Goal: Task Accomplishment & Management: Use online tool/utility

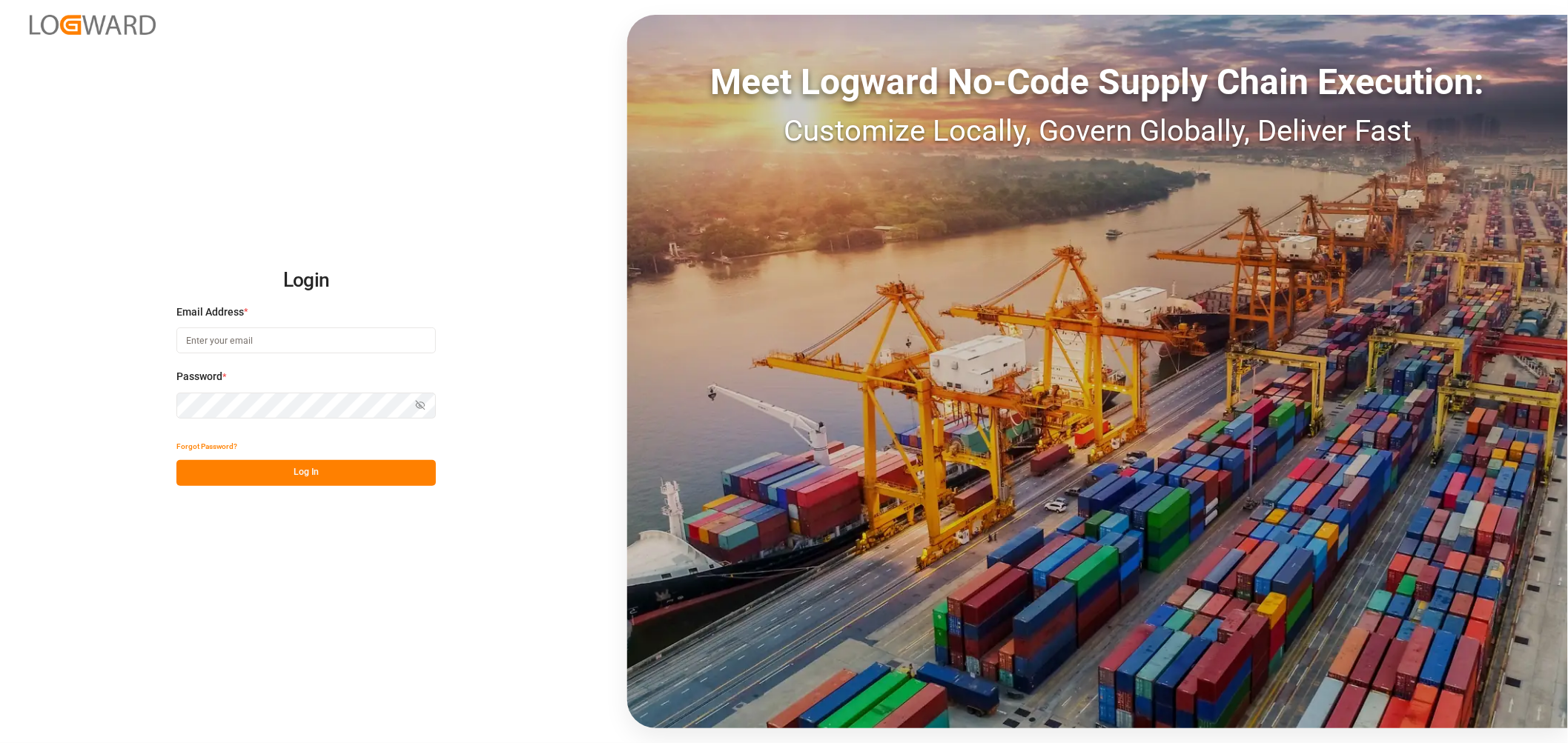
type input "thorsten.schneider@fiege.com"
click at [322, 473] on button "Log In" at bounding box center [307, 473] width 260 height 26
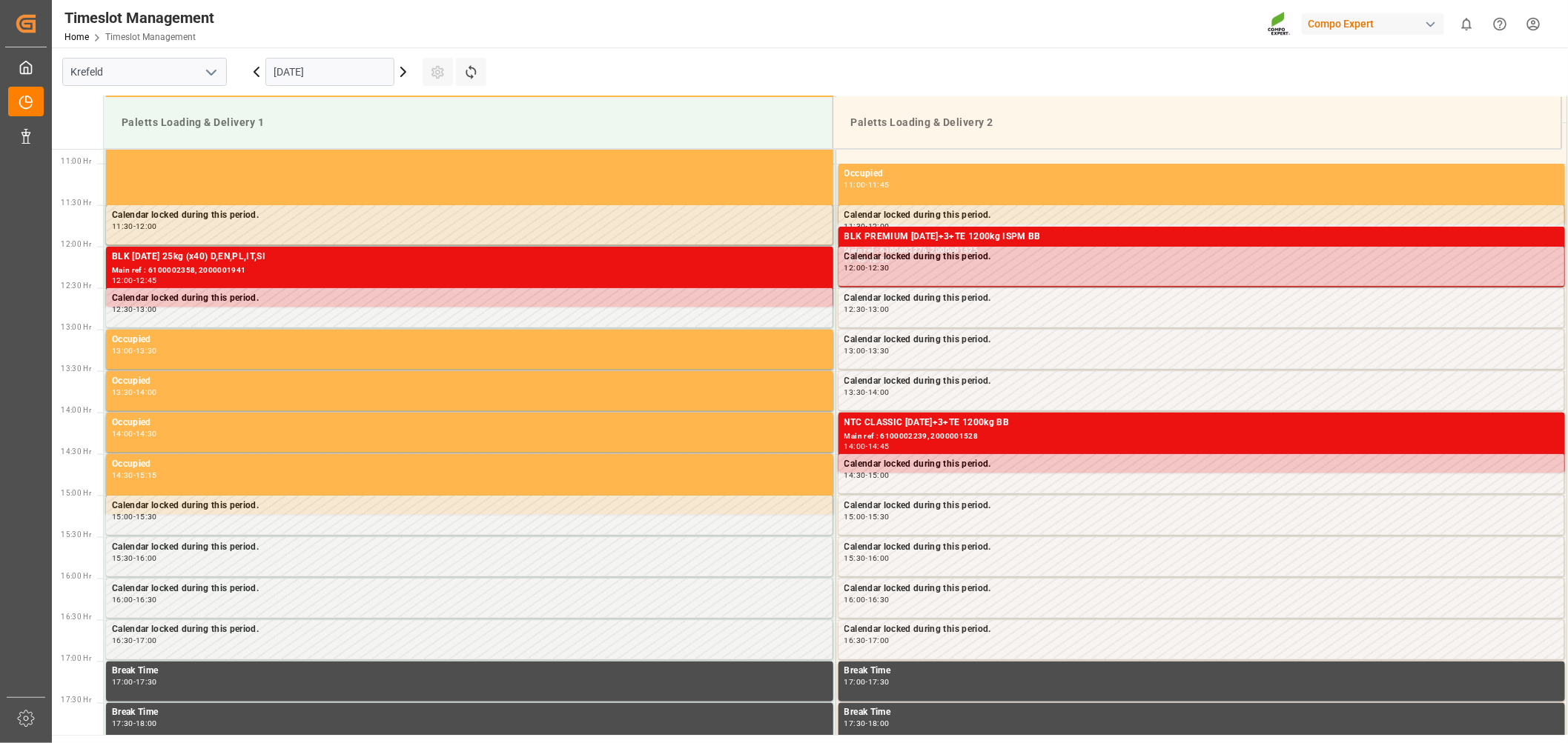
scroll to position [903, 0]
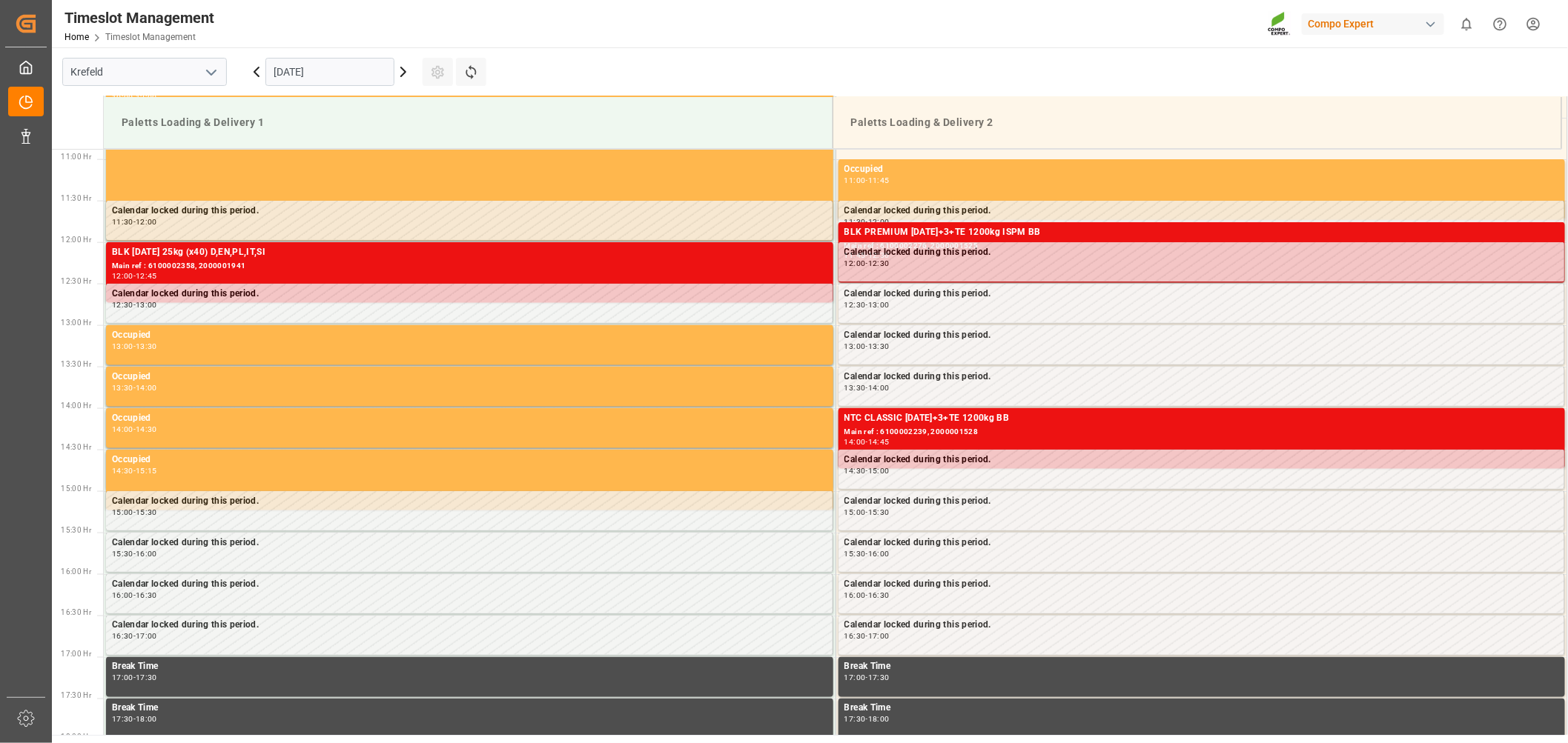
click at [398, 68] on icon at bounding box center [403, 72] width 18 height 18
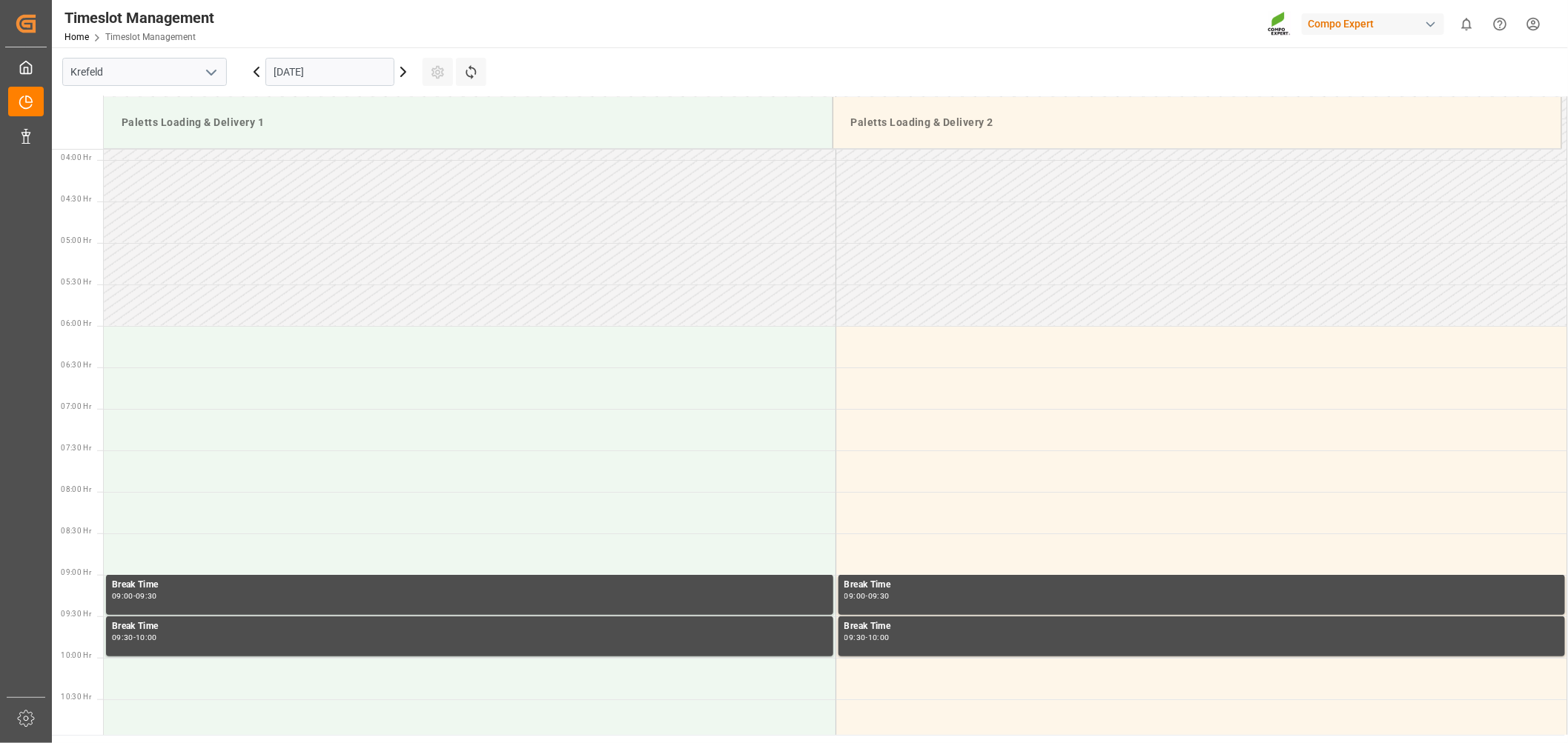
scroll to position [327, 0]
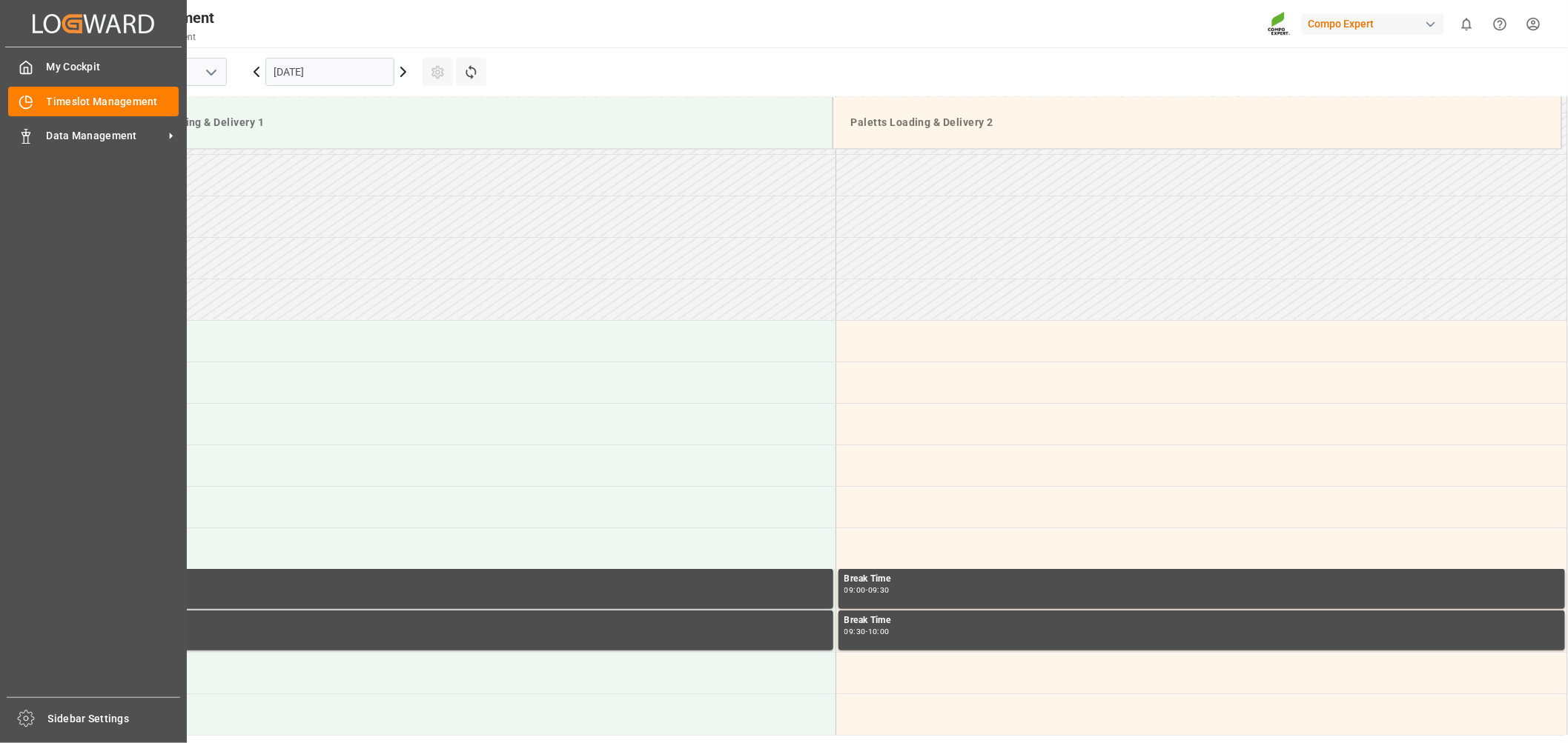
click at [52, 605] on div "My Cockpit My Cockpit Timeslot Management Timeslot Management Data Management D…" at bounding box center [93, 373] width 177 height 650
click at [90, 135] on span "Data Management" at bounding box center [105, 136] width 117 height 16
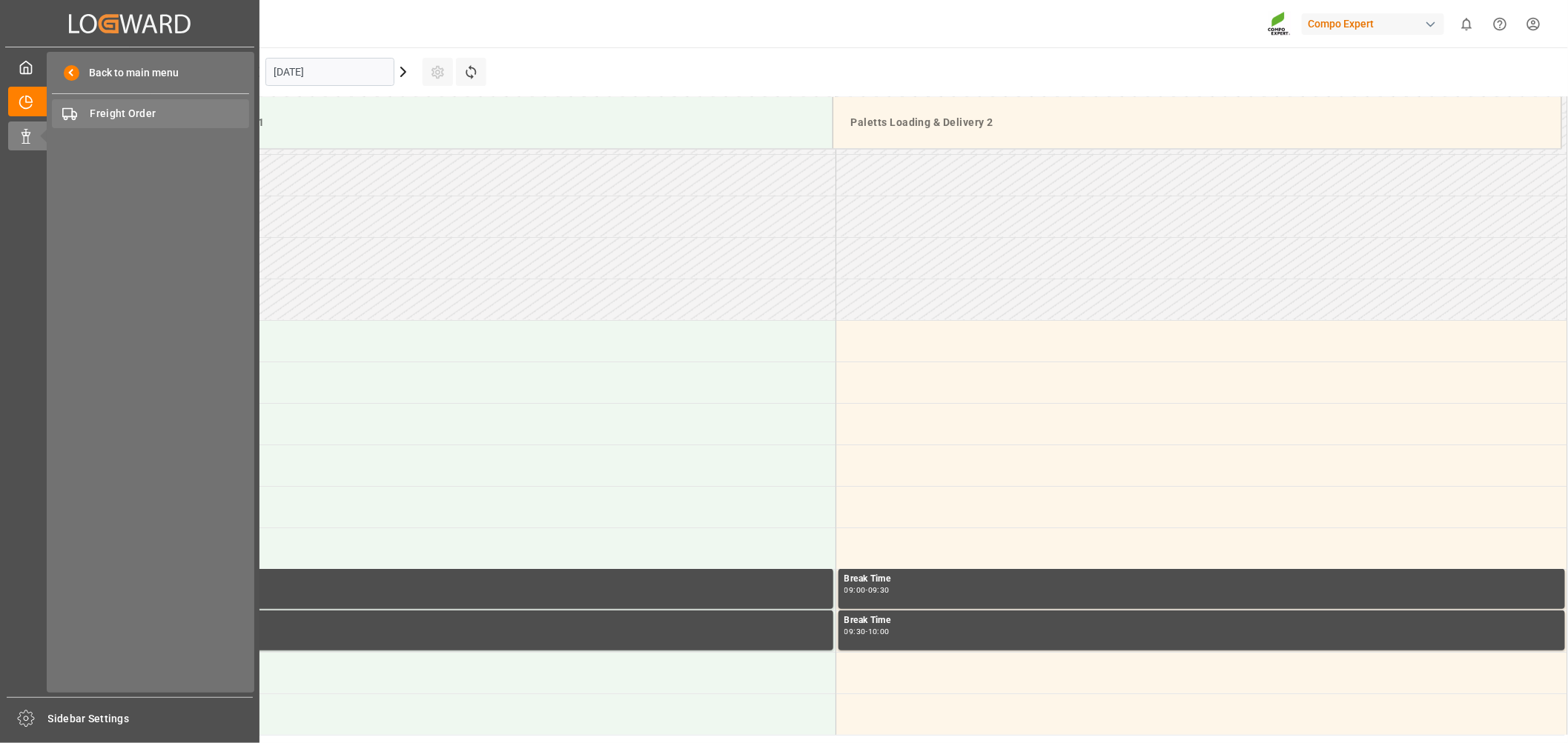
click at [136, 115] on span "Freight Order" at bounding box center [170, 114] width 159 height 16
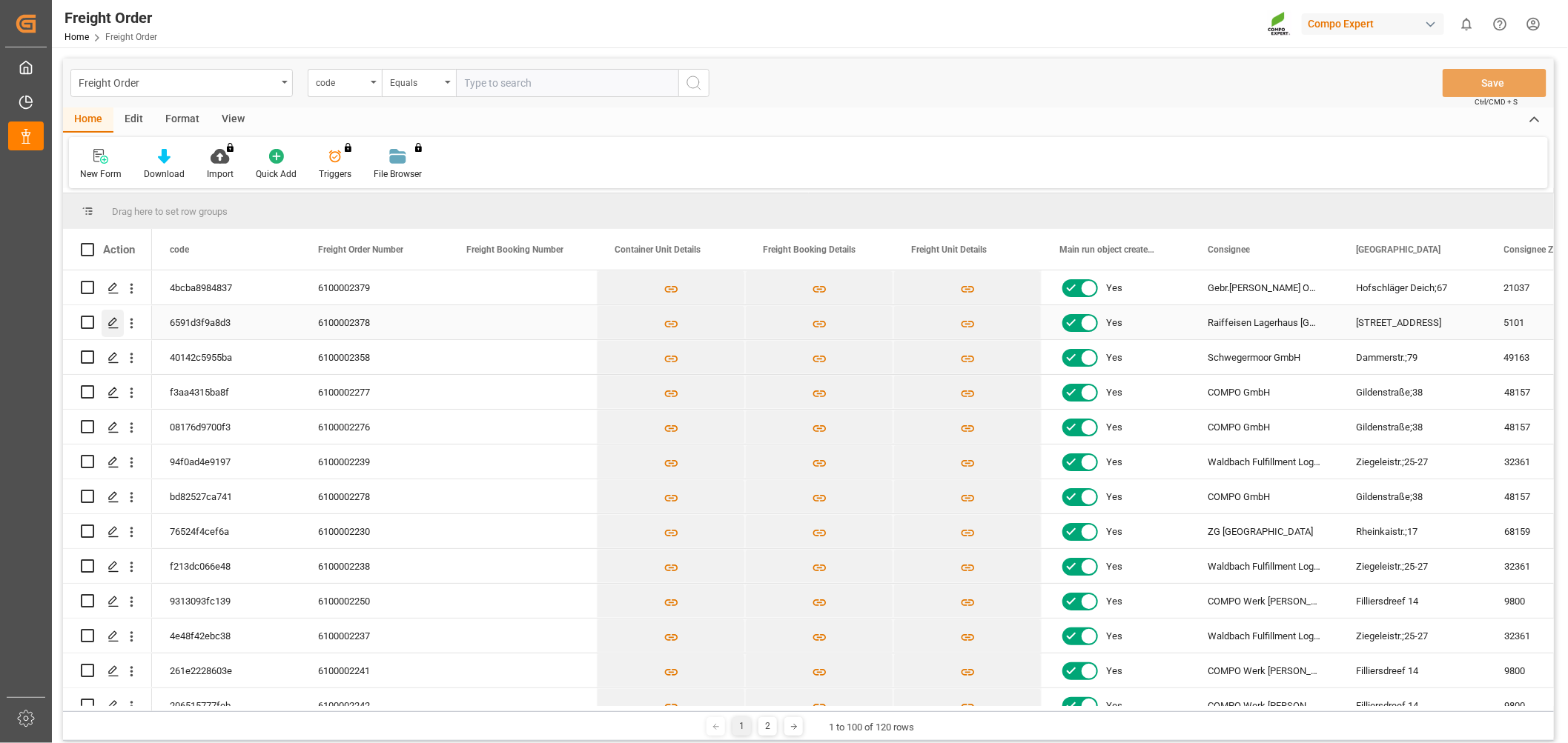
click at [115, 320] on polygon "Press SPACE to select this row." at bounding box center [113, 322] width 8 height 8
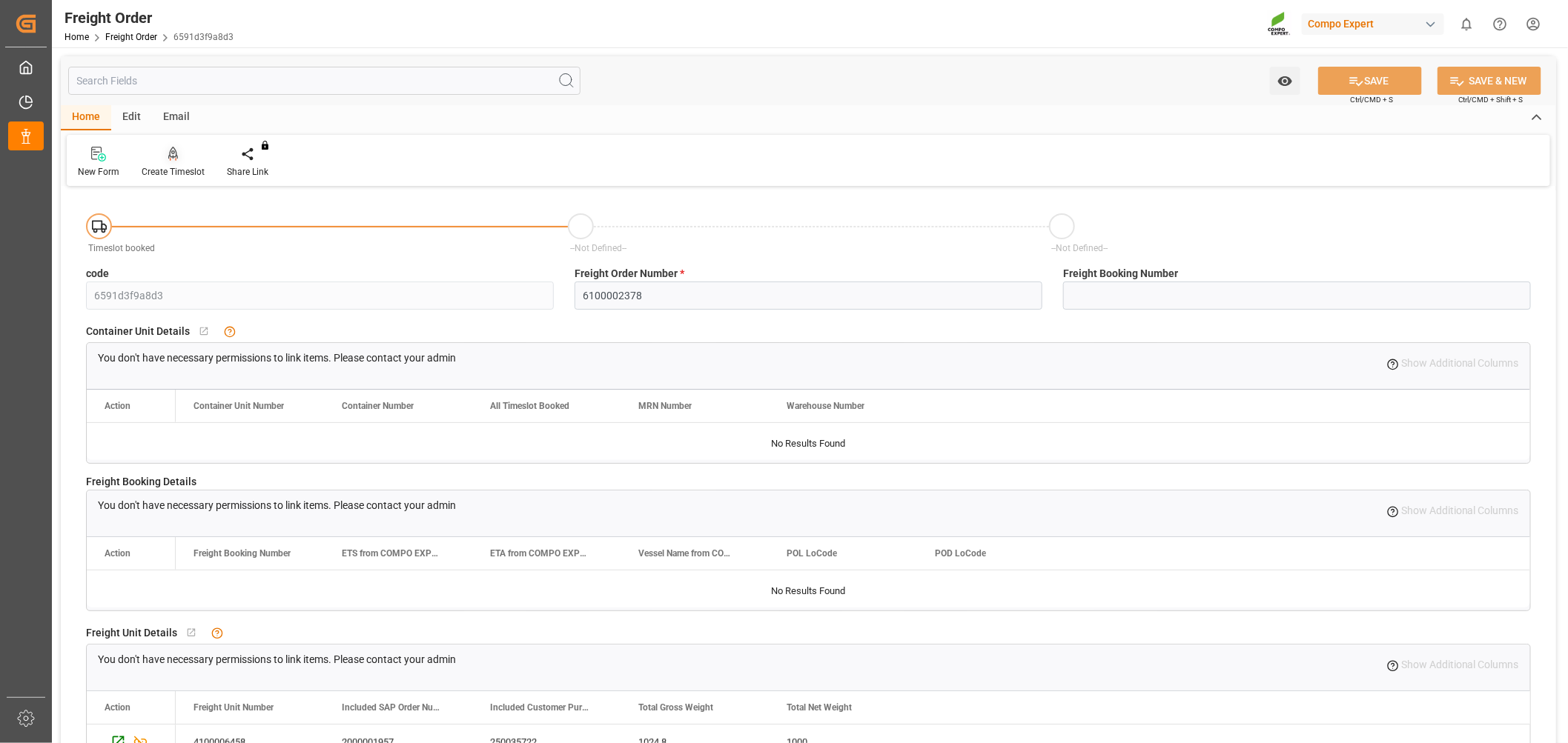
click at [163, 173] on div "Create Timeslot" at bounding box center [173, 172] width 63 height 14
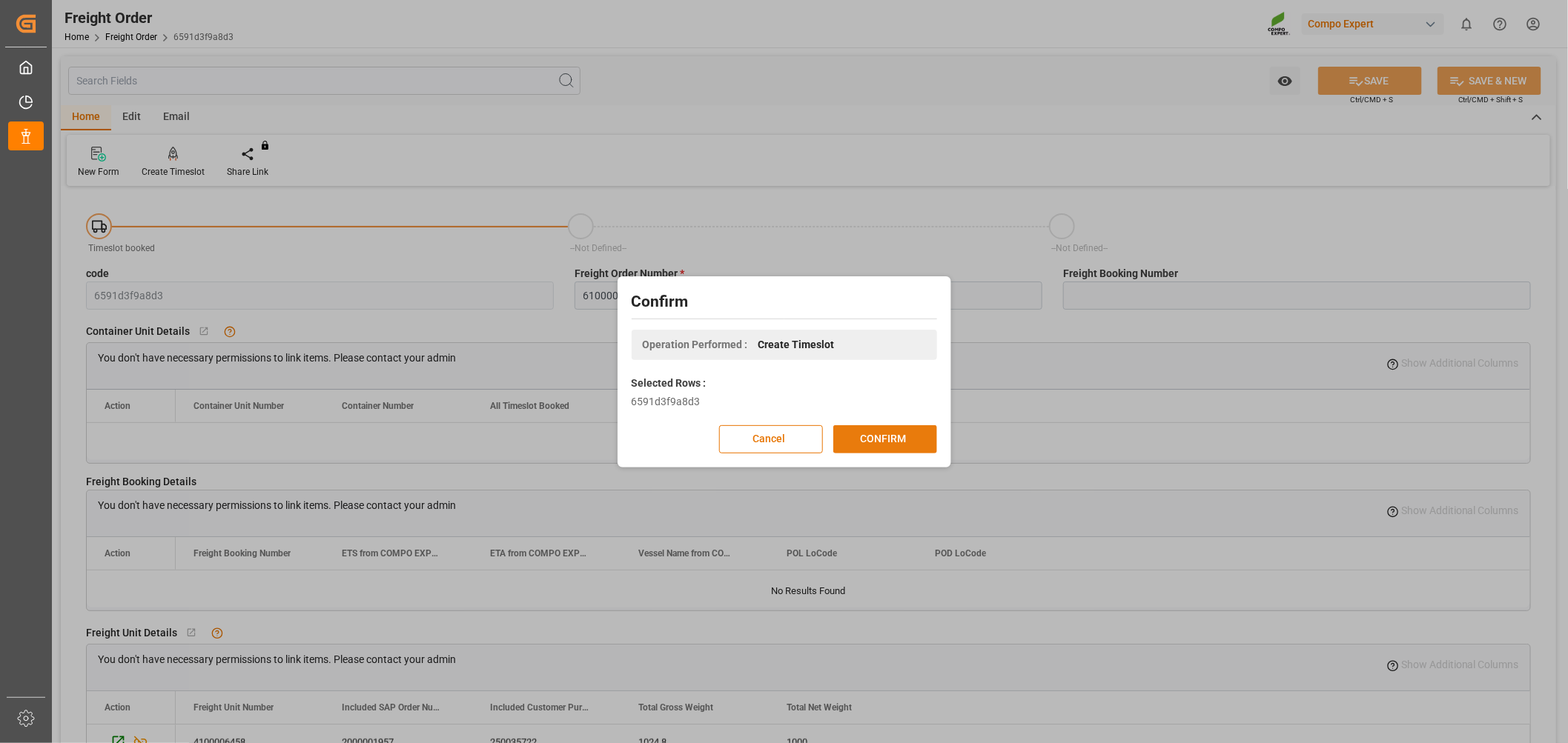
click at [869, 438] on button "CONFIRM" at bounding box center [885, 439] width 103 height 28
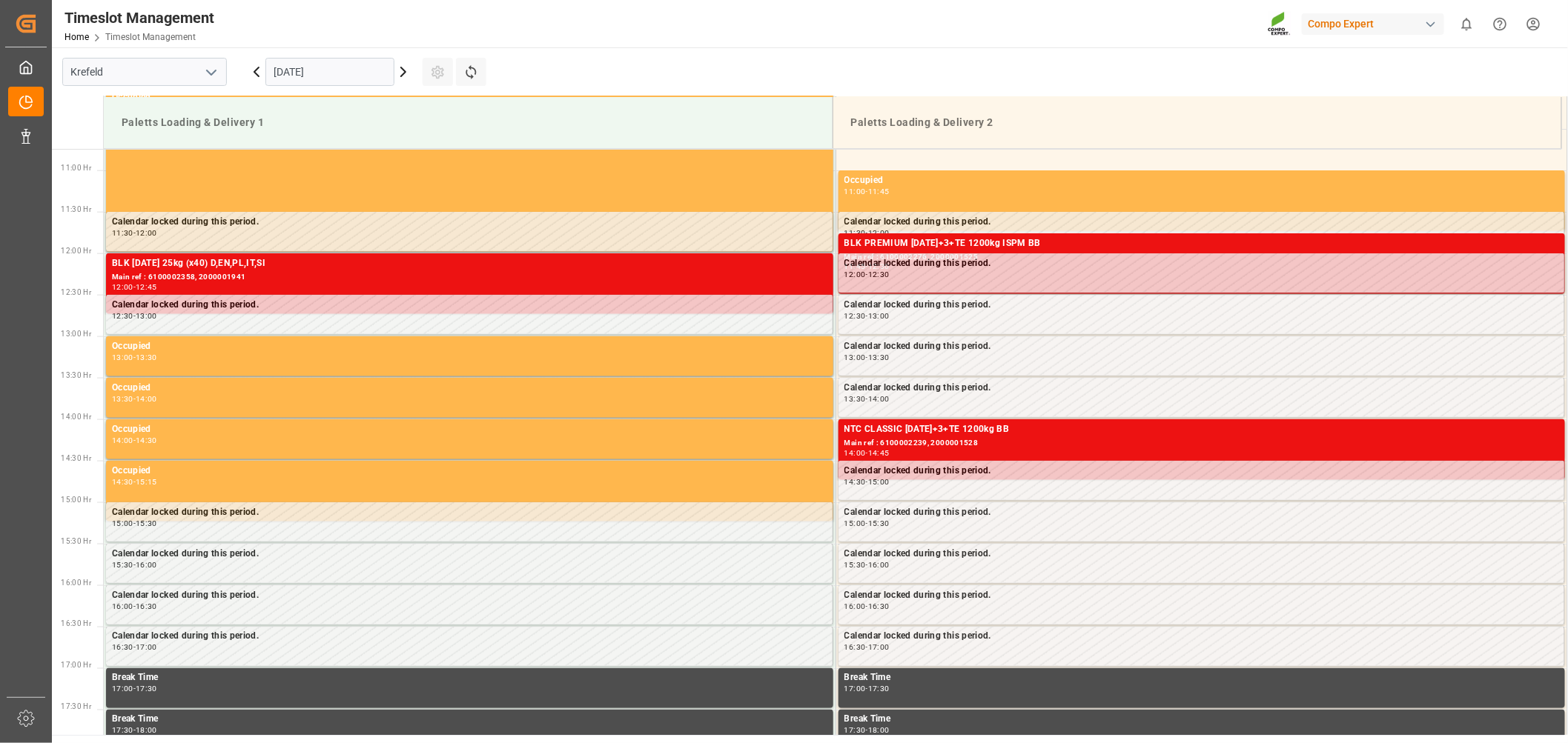
scroll to position [903, 0]
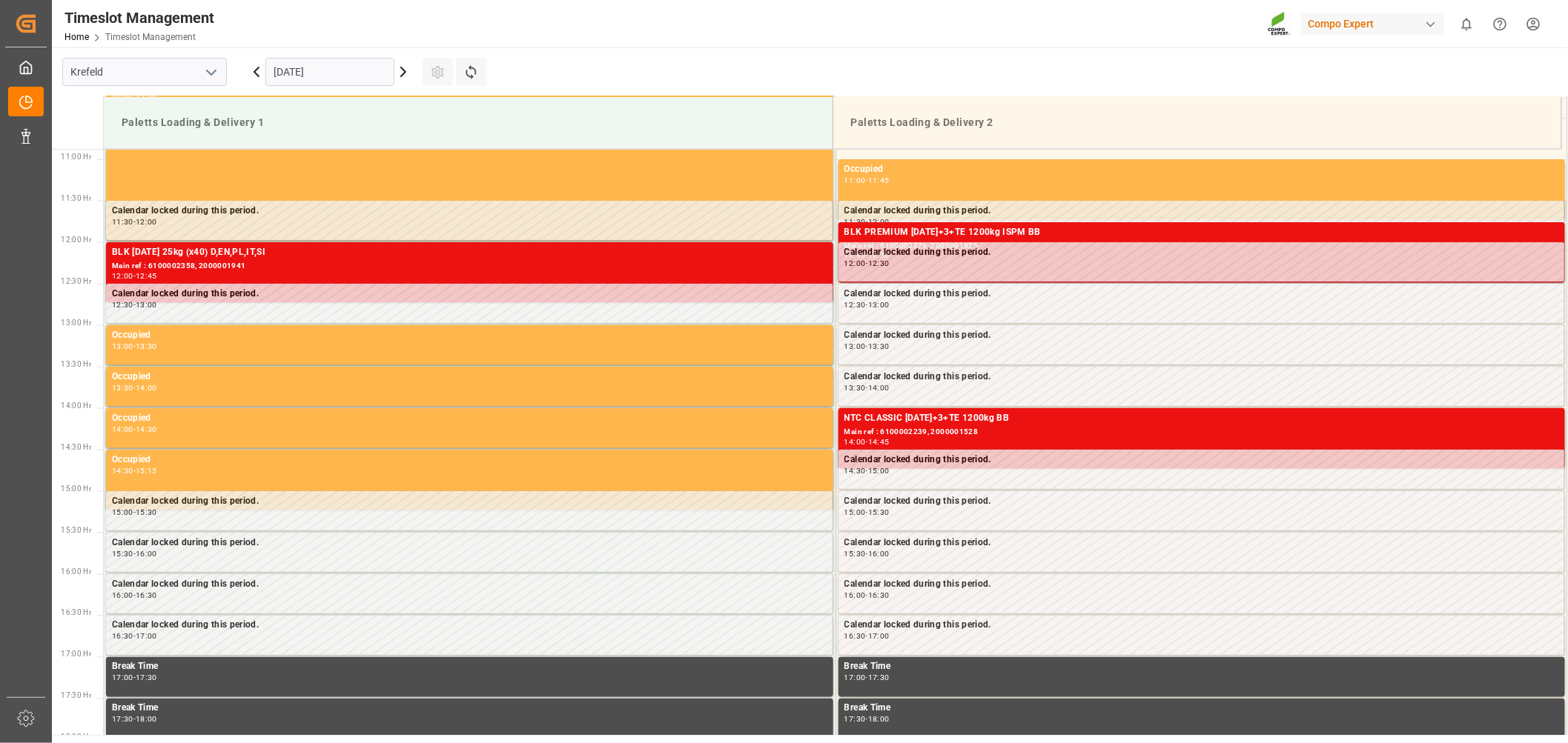
click at [401, 69] on icon at bounding box center [403, 72] width 18 height 18
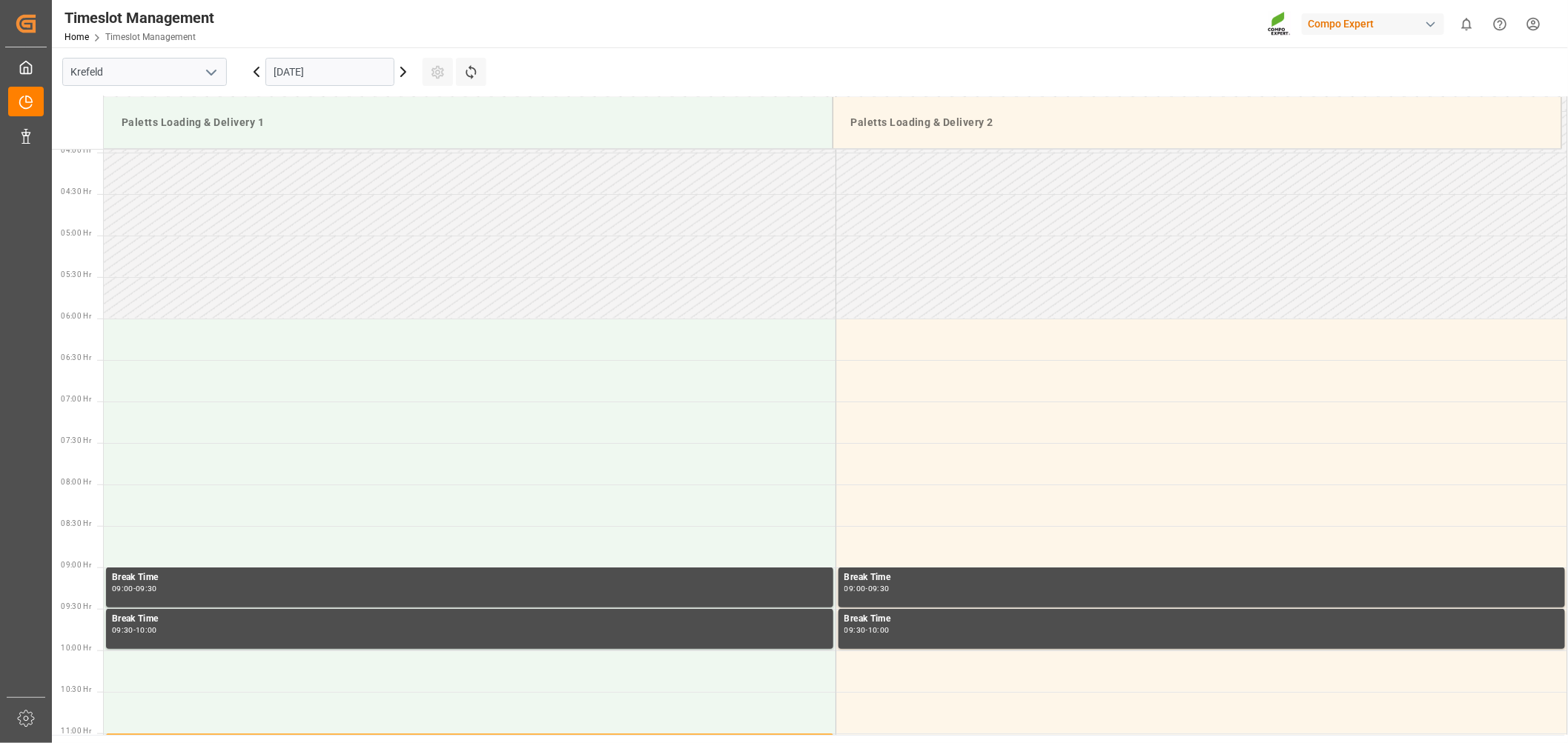
scroll to position [327, 0]
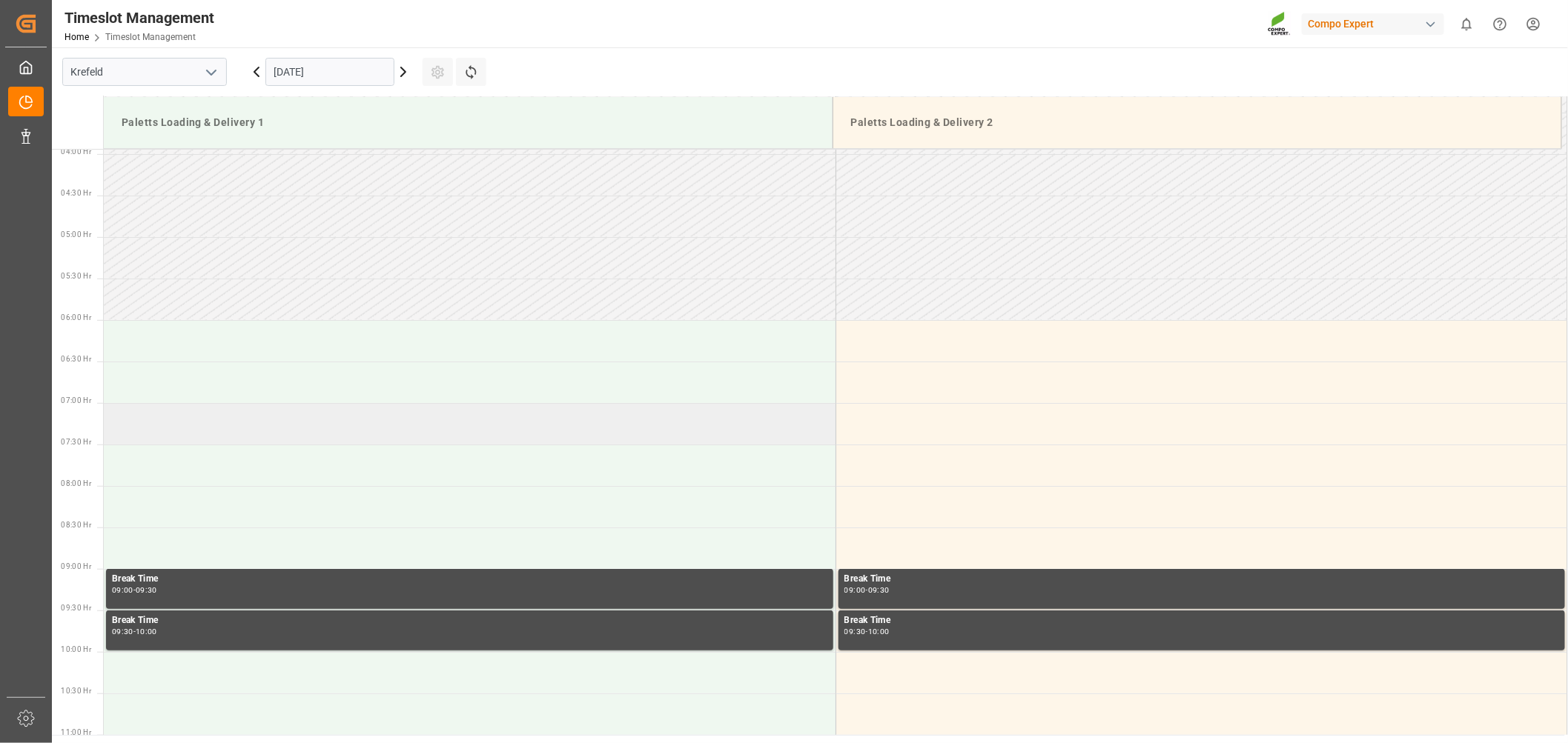
click at [174, 420] on td at bounding box center [469, 424] width 731 height 42
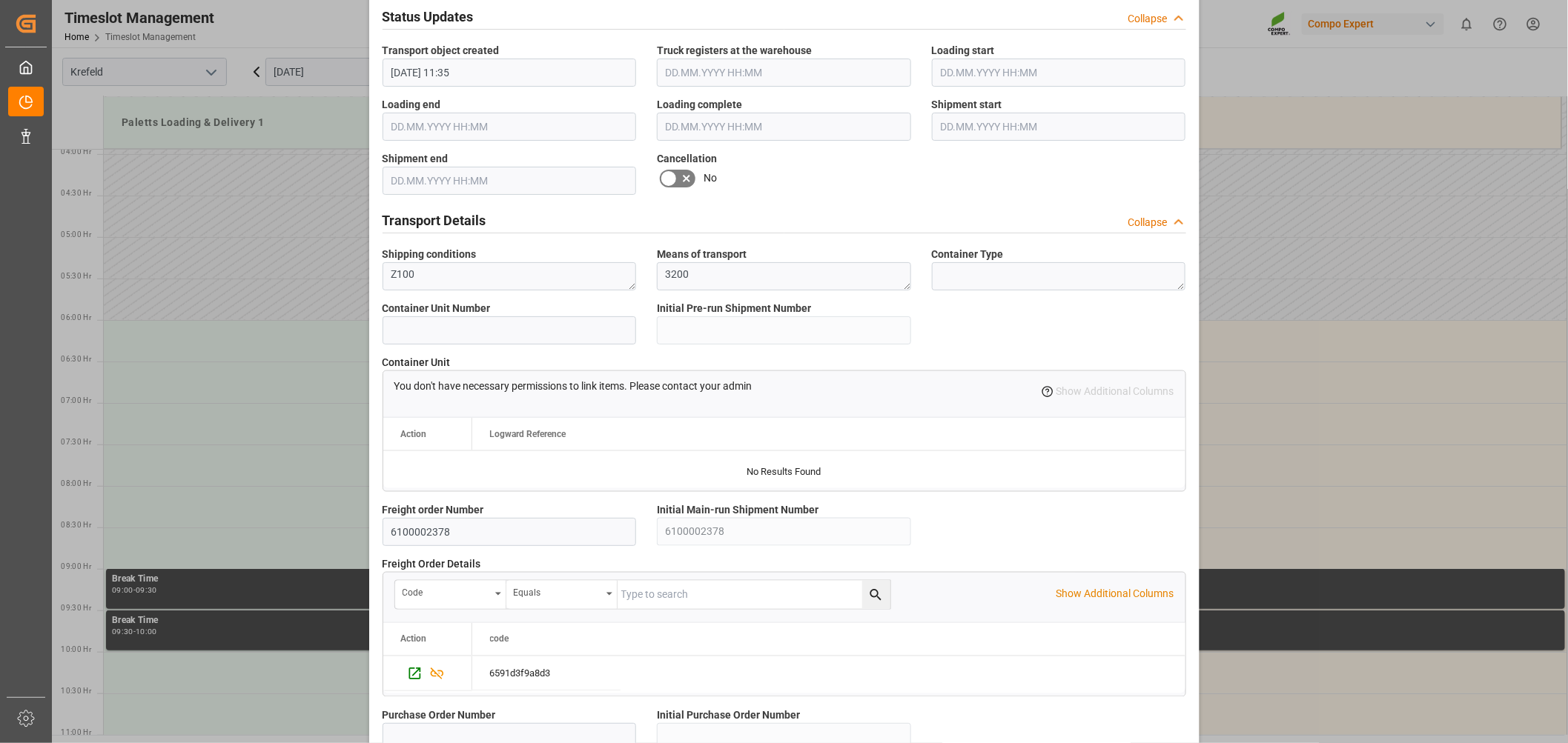
scroll to position [1209, 0]
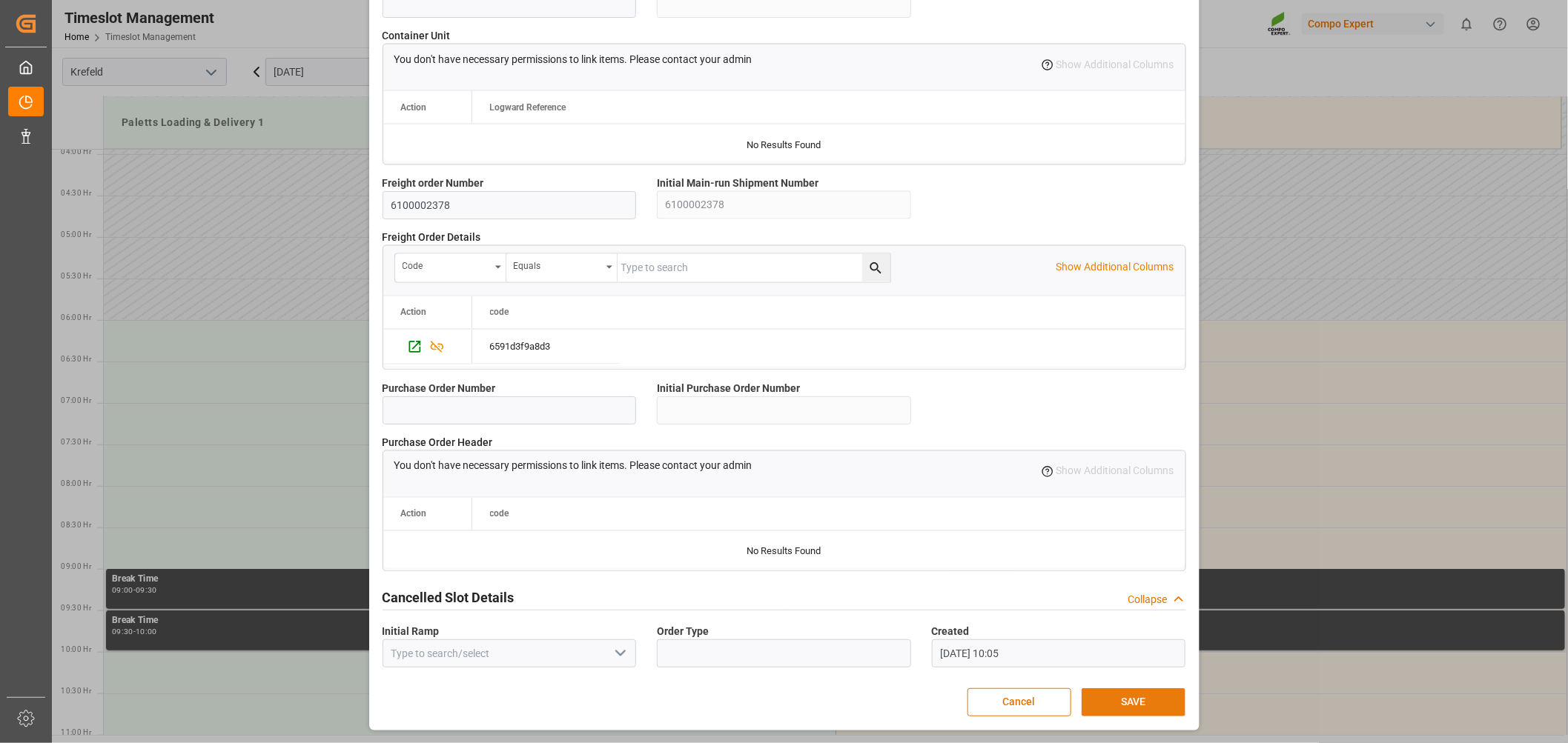
click at [1135, 701] on button "SAVE" at bounding box center [1134, 702] width 103 height 28
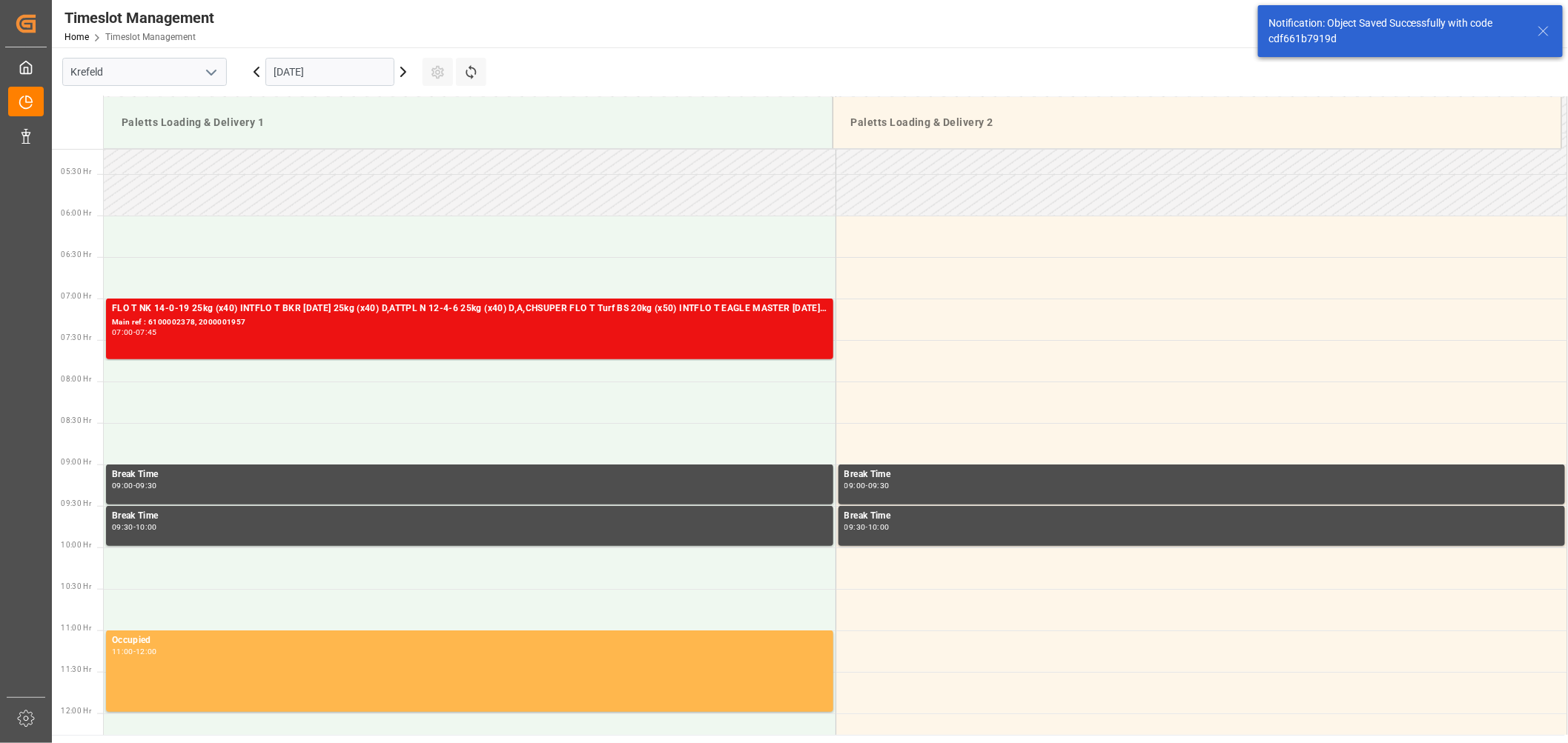
scroll to position [435, 0]
